Goal: Transaction & Acquisition: Download file/media

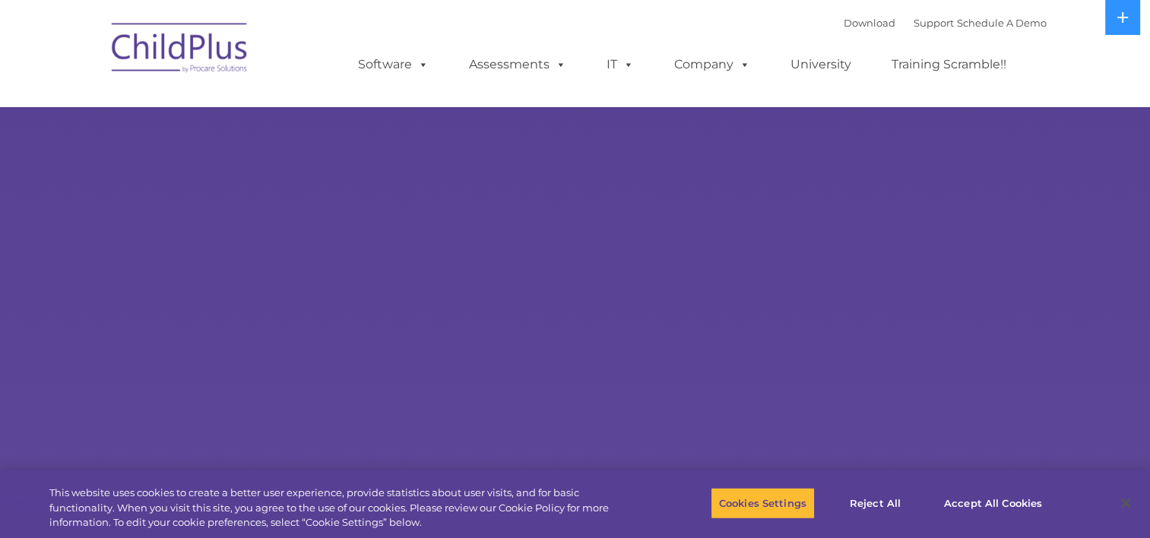
select select "MEDIUM"
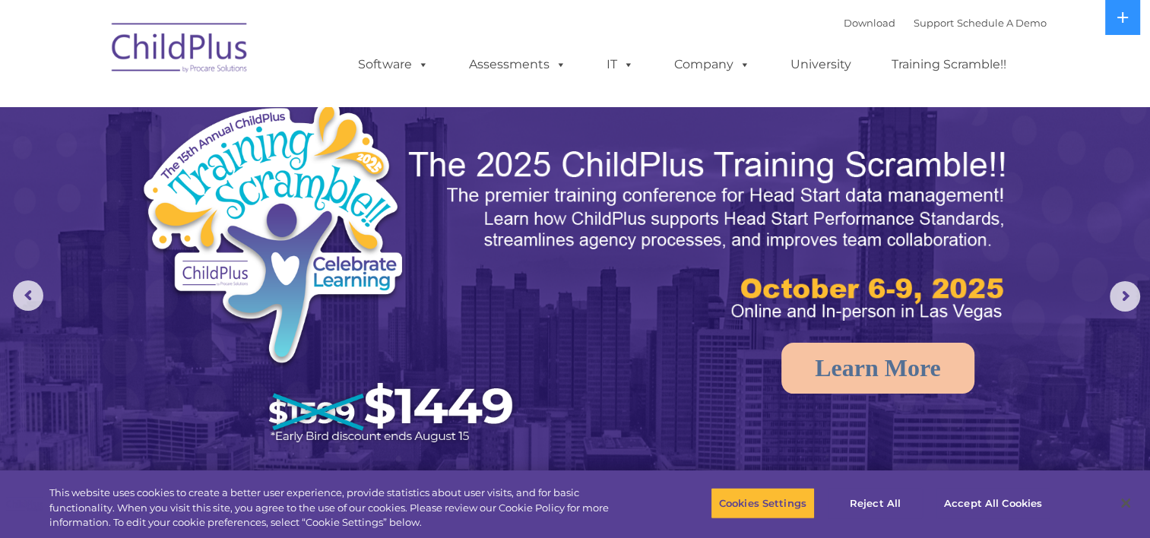
click at [843, 31] on div "Download Support | Schedule A Demo " at bounding box center [944, 22] width 203 height 23
click at [843, 21] on link "Download" at bounding box center [869, 23] width 52 height 12
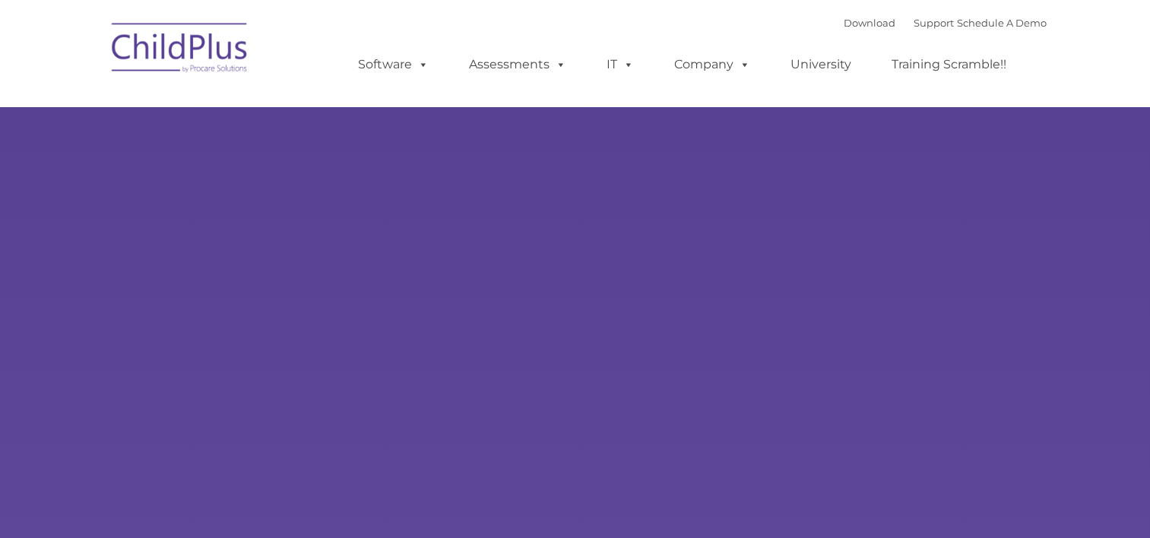
type input ""
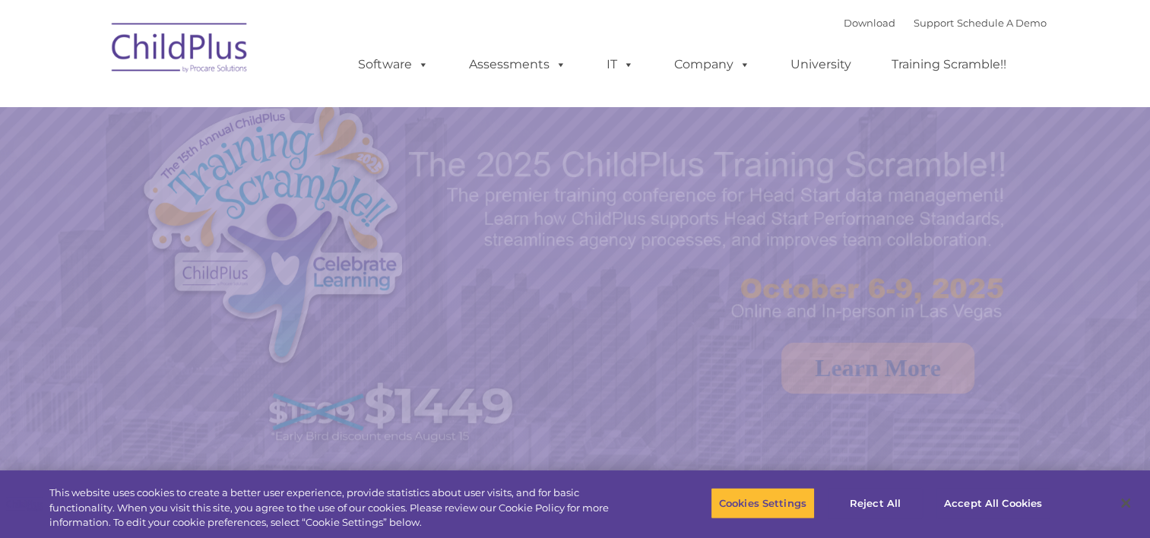
select select "MEDIUM"
